Goal: Use online tool/utility: Utilize a website feature to perform a specific function

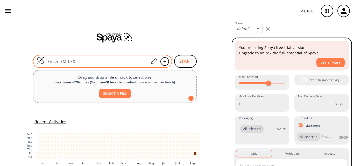
click at [82, 59] on input at bounding box center [96, 61] width 105 height 5
paste input "N=C(N)NNC(C1=CC=CC(C(NNC(N)=N)=O)=C1)=O"
type input "N=C(N)NNC(C1=CC=CC(C(NNC(N)=N)=O)=C1)=O"
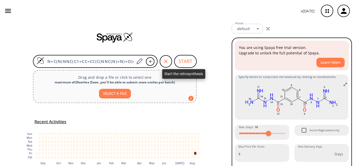
click at [177, 60] on button "START" at bounding box center [185, 61] width 23 height 13
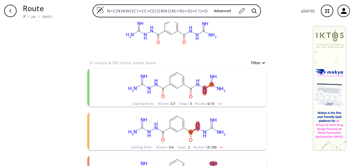
scroll to position [26, 0]
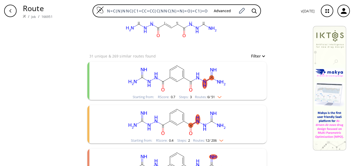
click at [188, 127] on ellipse "clusters" at bounding box center [190, 125] width 5 height 5
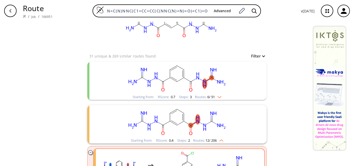
scroll to position [78, 0]
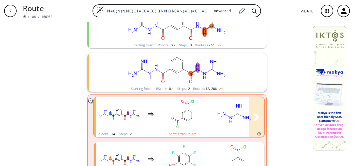
click at [222, 125] on rect "clusters" at bounding box center [234, 114] width 47 height 32
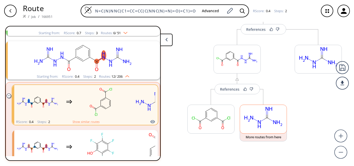
scroll to position [58, 0]
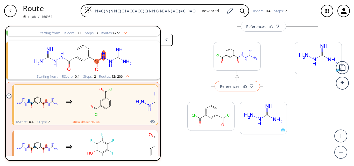
click at [228, 86] on div "References" at bounding box center [229, 86] width 19 height 3
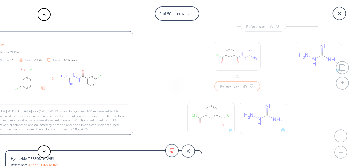
scroll to position [1, 0]
